Goal: Find specific page/section: Find specific page/section

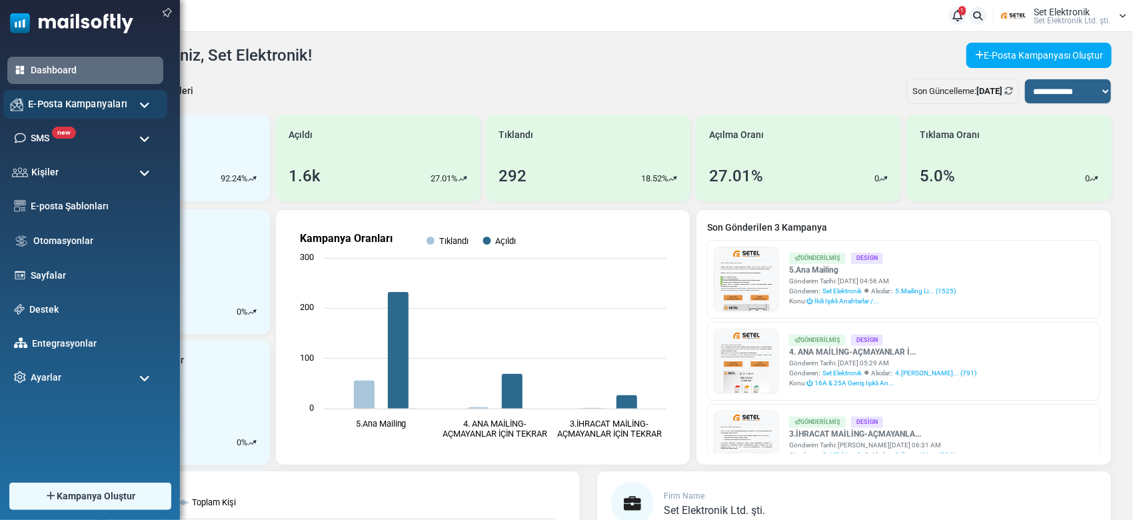
click at [98, 105] on span "E-Posta Kampanyaları" at bounding box center [77, 104] width 99 height 15
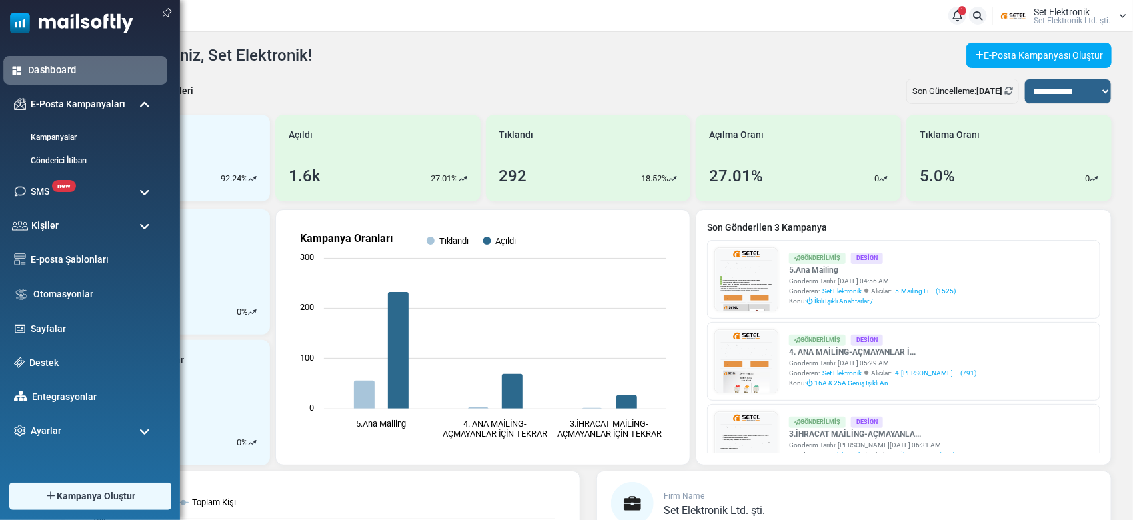
click at [98, 78] on div "Dashboard" at bounding box center [85, 70] width 164 height 29
click at [119, 104] on span "E-Posta Kampanyaları" at bounding box center [77, 104] width 99 height 15
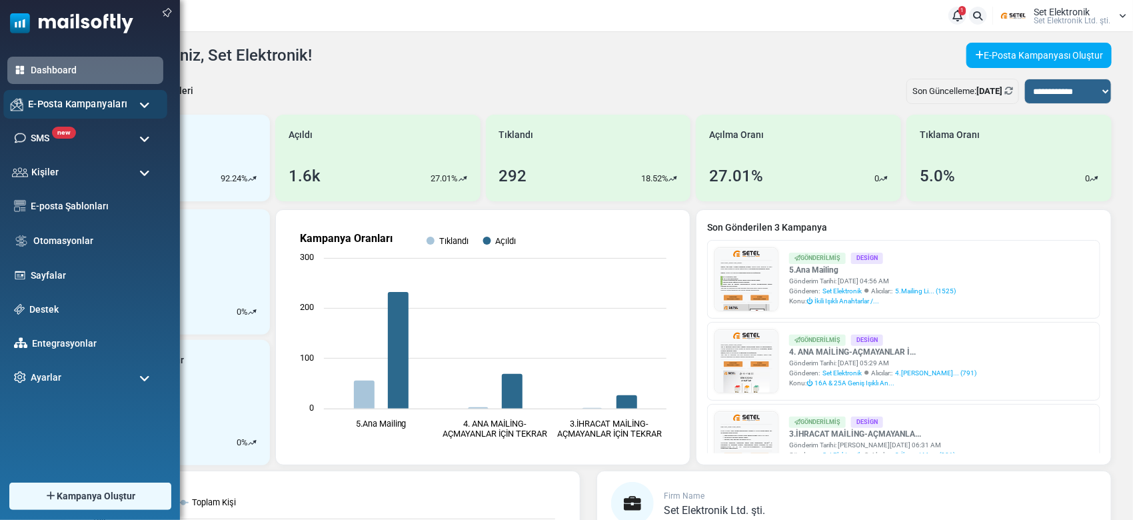
click at [101, 103] on span "E-Posta Kampanyaları" at bounding box center [77, 104] width 99 height 15
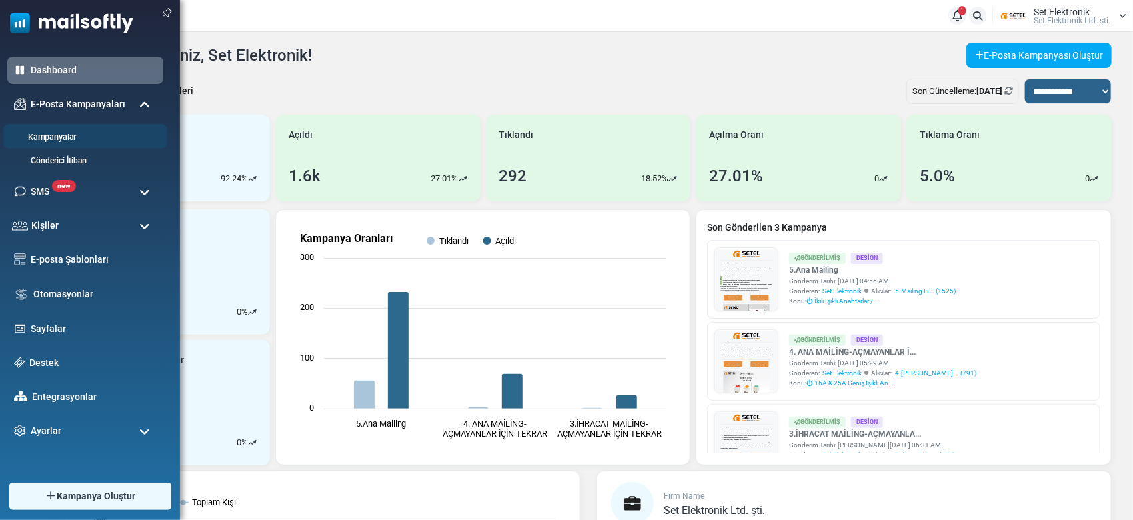
click at [81, 129] on li "Kampanyalar" at bounding box center [85, 136] width 164 height 25
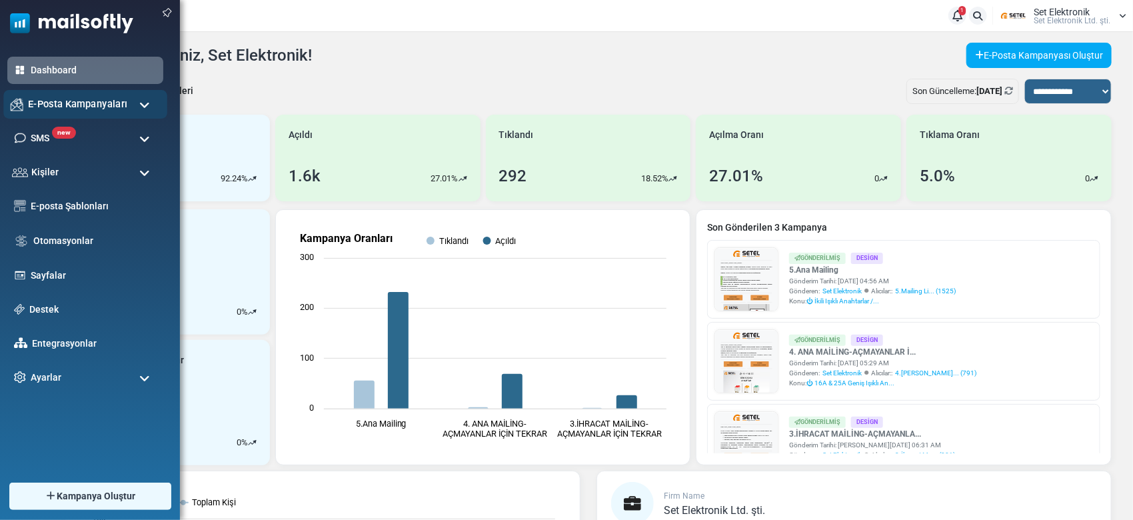
click at [59, 114] on div "E-Posta Kampanyaları" at bounding box center [85, 104] width 164 height 29
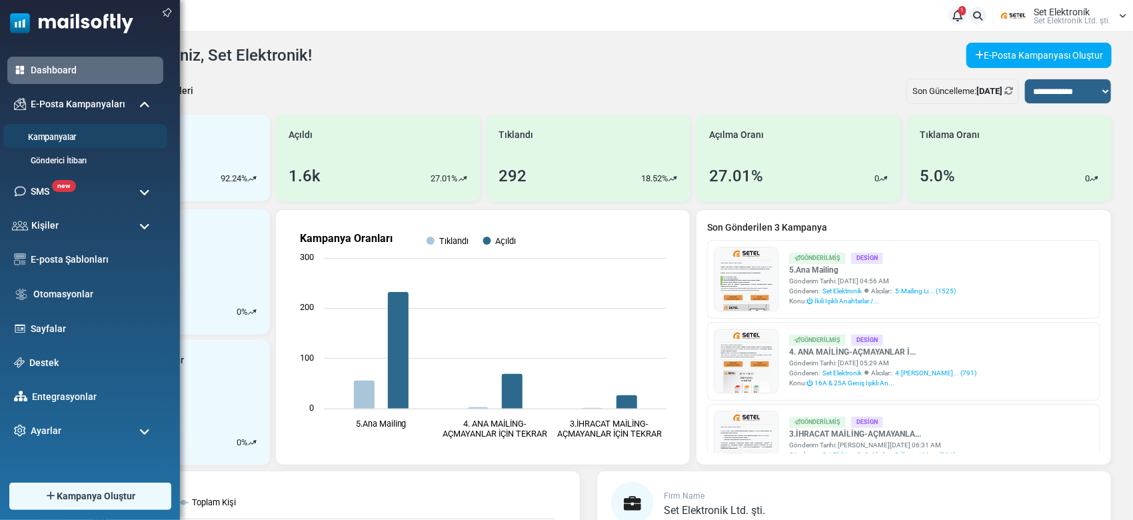
click at [51, 139] on link "Kampanyalar" at bounding box center [83, 137] width 160 height 13
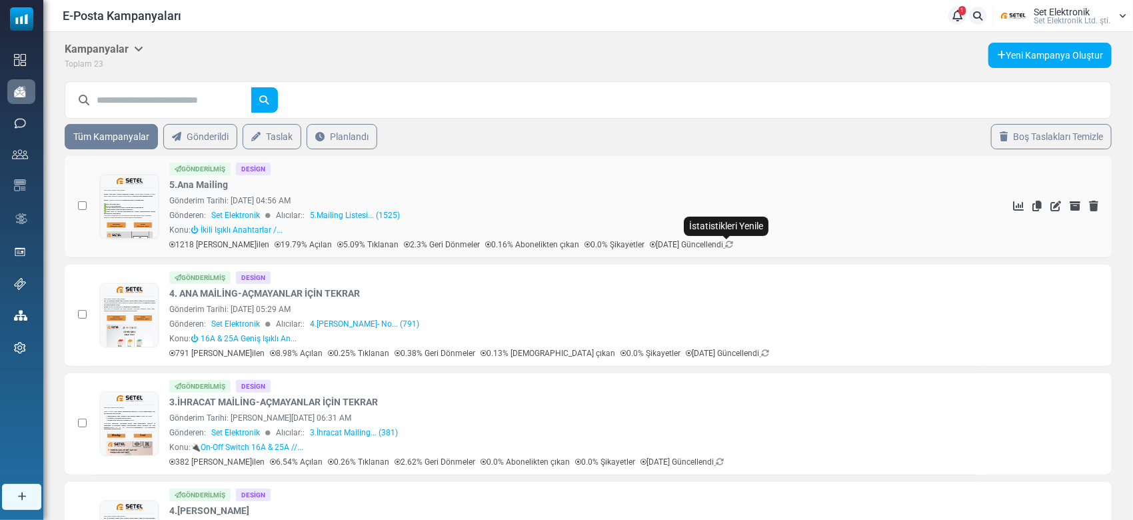
click at [725, 247] on icon at bounding box center [729, 245] width 8 height 8
click at [726, 247] on icon at bounding box center [729, 245] width 8 height 8
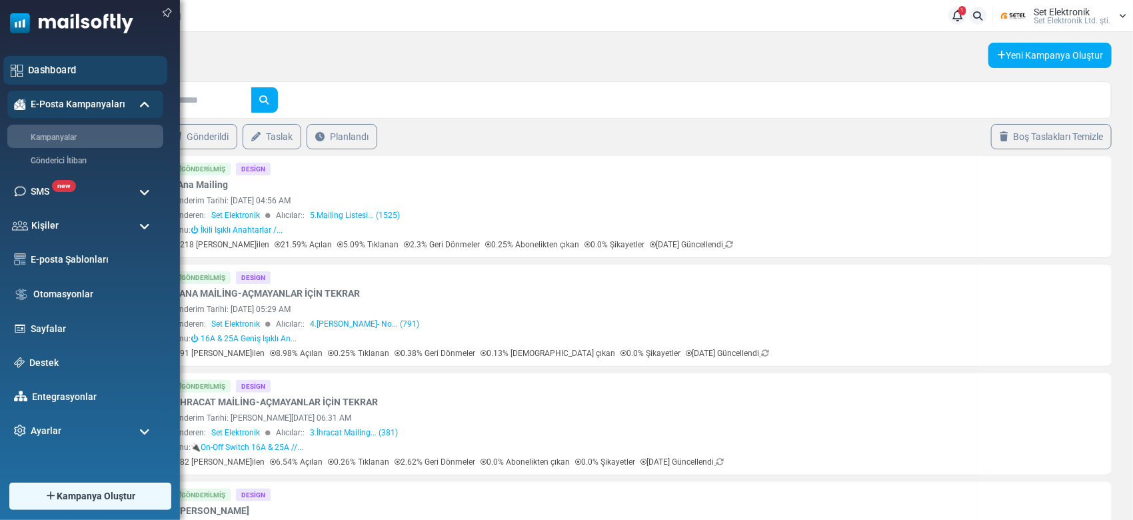
click at [23, 72] on div "Dashboard" at bounding box center [85, 70] width 164 height 29
click at [26, 73] on div "Dashboard" at bounding box center [85, 70] width 164 height 29
